Goal: Task Accomplishment & Management: Use online tool/utility

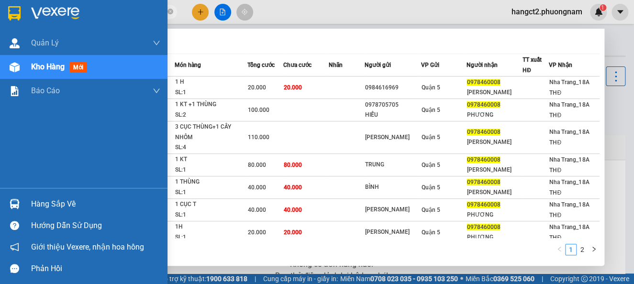
click at [12, 21] on section "Kết quả tìm kiếm ( 17 ) Bộ lọc Mã ĐH Trạng thái Món hàng Tổng cước Chưa cước Nh…" at bounding box center [317, 142] width 634 height 284
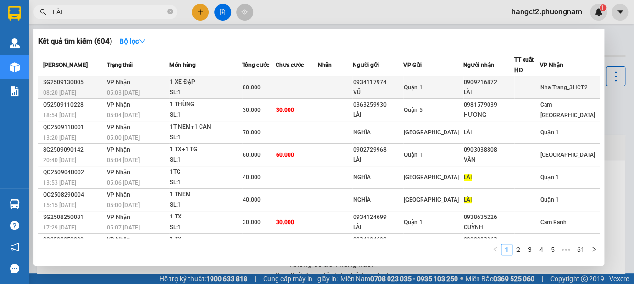
type input "LÀI"
click at [335, 91] on td at bounding box center [335, 88] width 34 height 22
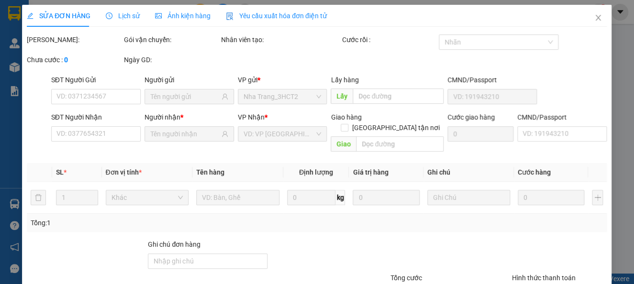
type input "0934117974"
type input "VŨ"
type input "0909216872"
type input "LÀI"
type input "80.000"
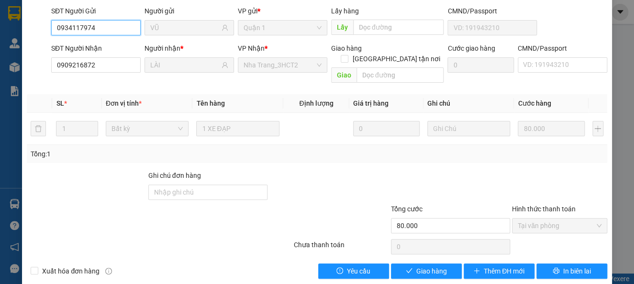
scroll to position [92, 0]
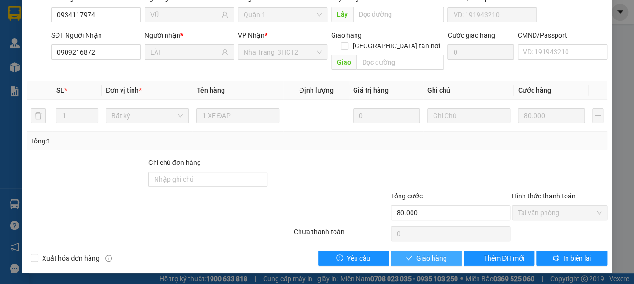
click at [421, 257] on span "Giao hàng" at bounding box center [431, 258] width 31 height 11
